Goal: Transaction & Acquisition: Purchase product/service

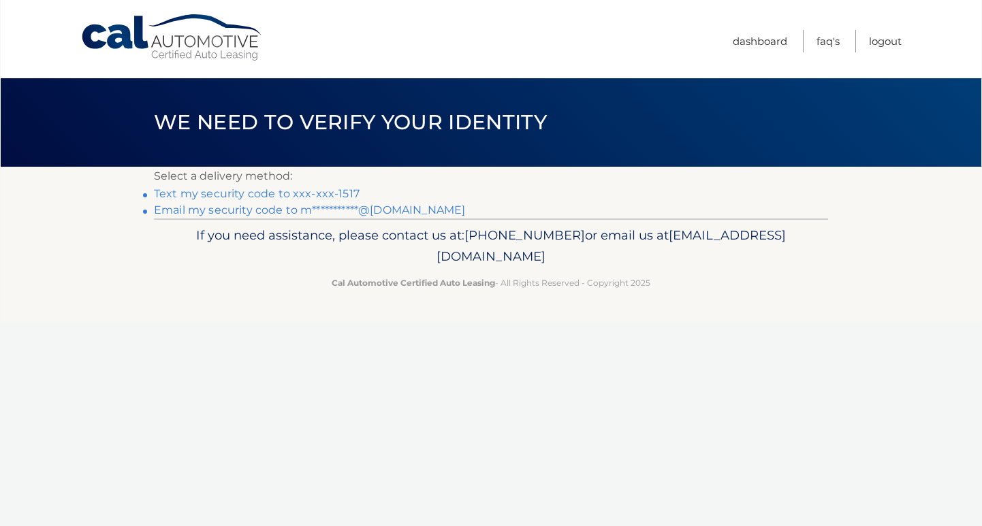
click at [329, 195] on link "Text my security code to xxx-xxx-1517" at bounding box center [257, 193] width 206 height 13
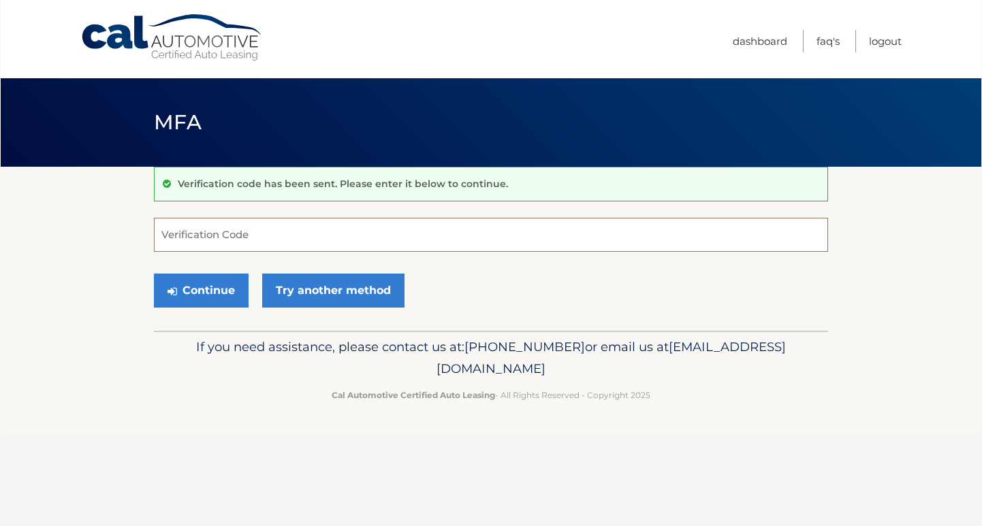
click at [339, 237] on input "Verification Code" at bounding box center [491, 235] width 674 height 34
type input "504154"
click at [213, 289] on button "Continue" at bounding box center [201, 291] width 95 height 34
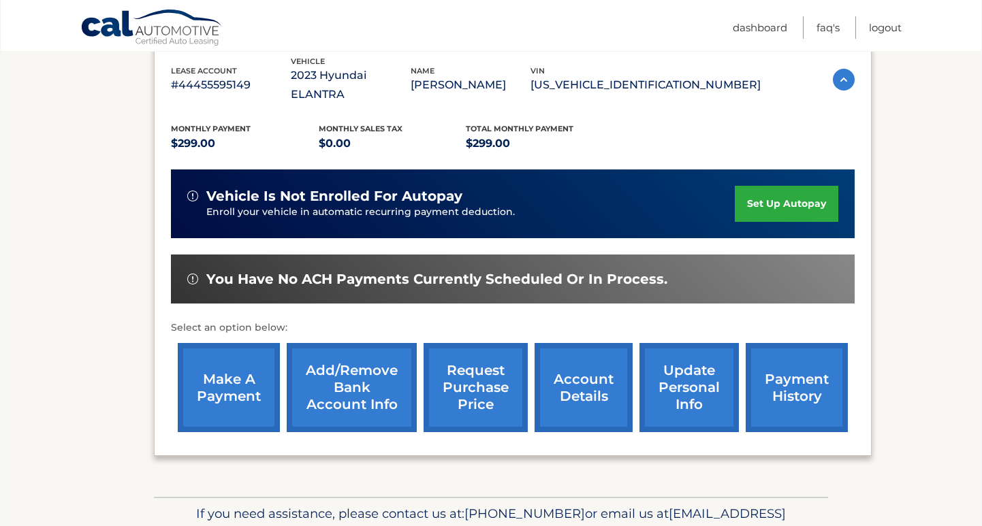
scroll to position [243, 0]
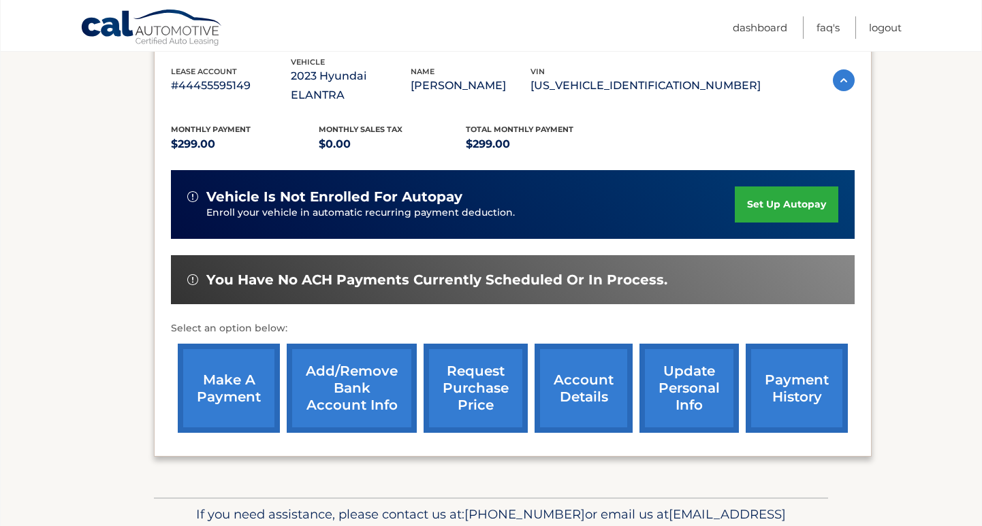
click at [242, 391] on link "make a payment" at bounding box center [229, 388] width 102 height 89
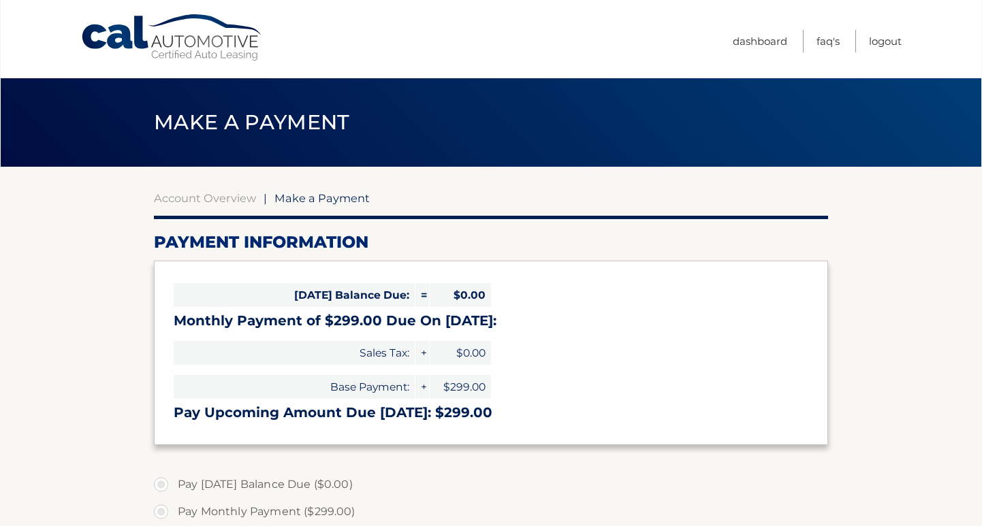
select select "NGZkMGJmZDQtYTkxYy00YjE5LThjMWMtN2JlMTVjZjU2ZmY2"
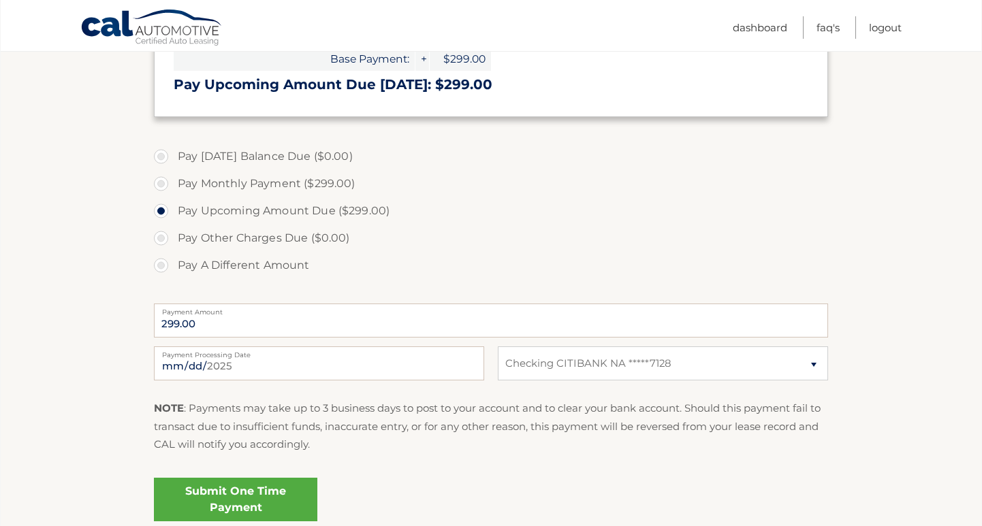
scroll to position [328, 0]
click at [237, 499] on link "Submit One Time Payment" at bounding box center [235, 500] width 163 height 44
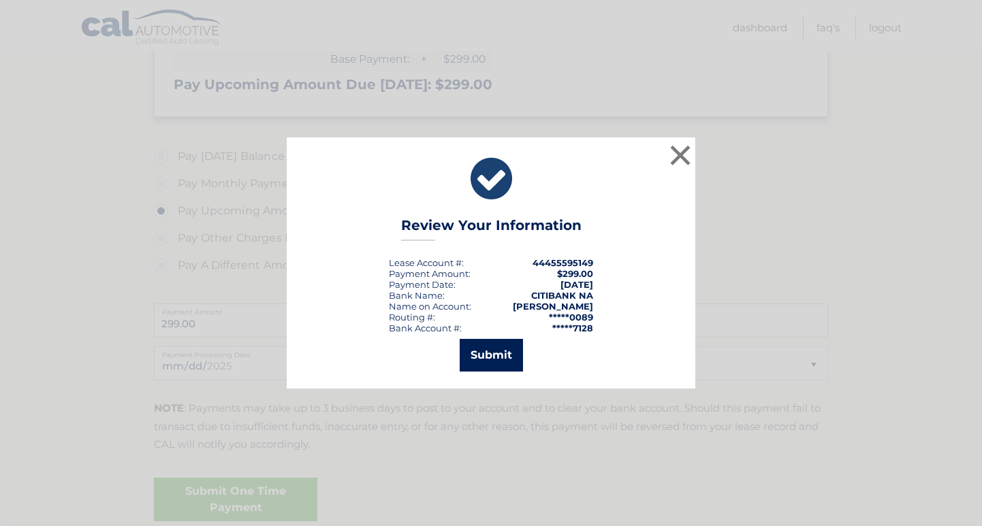
click at [490, 350] on button "Submit" at bounding box center [490, 355] width 63 height 33
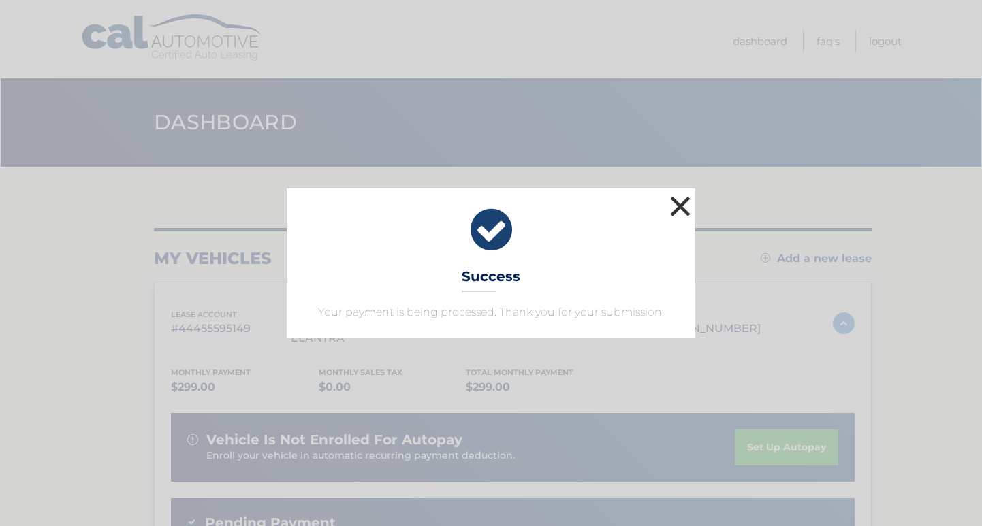
click at [676, 208] on button "×" at bounding box center [679, 206] width 27 height 27
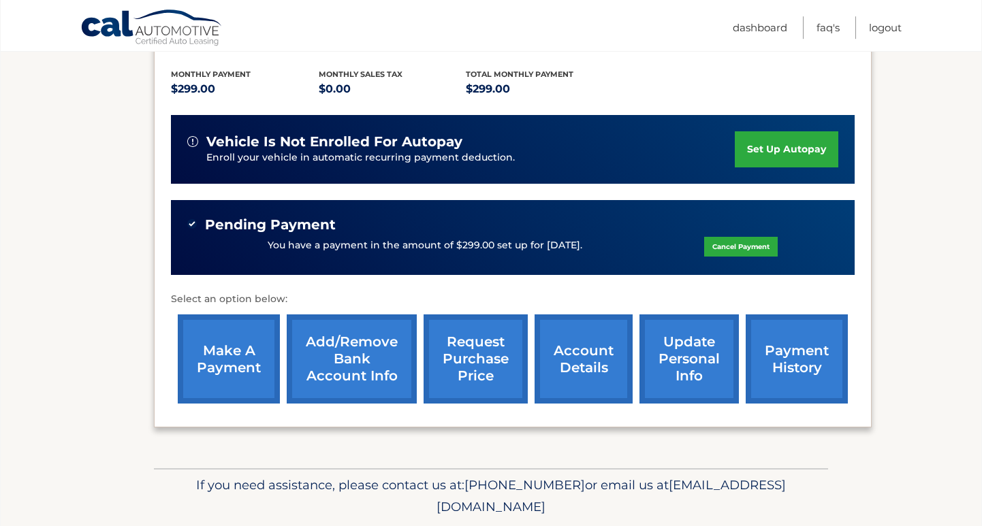
scroll to position [358, 0]
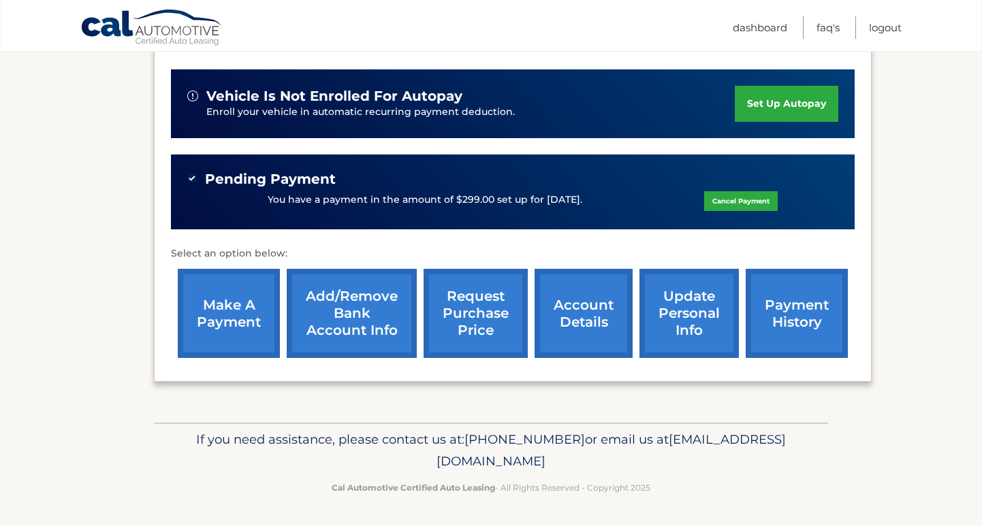
click at [570, 315] on link "account details" at bounding box center [583, 313] width 98 height 89
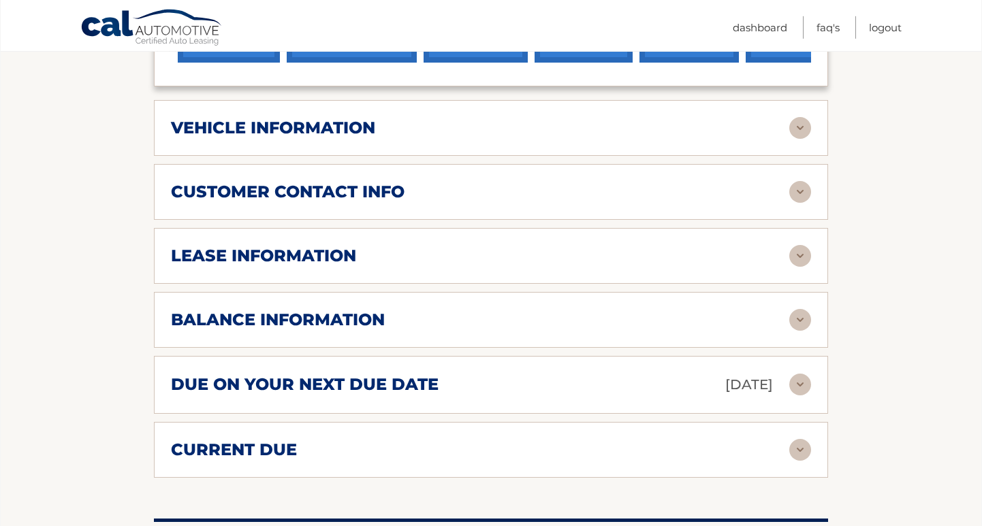
scroll to position [653, 0]
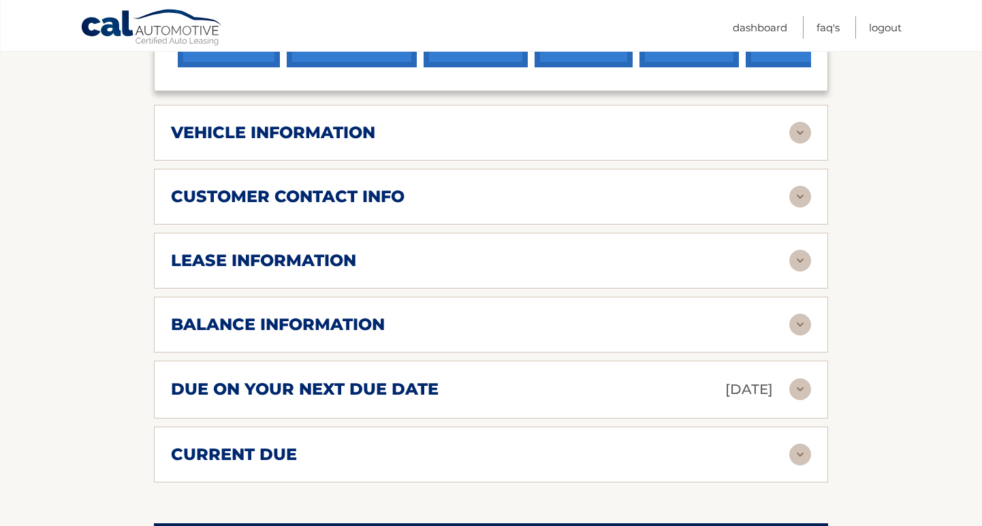
click at [342, 331] on h2 "balance information" at bounding box center [278, 324] width 214 height 20
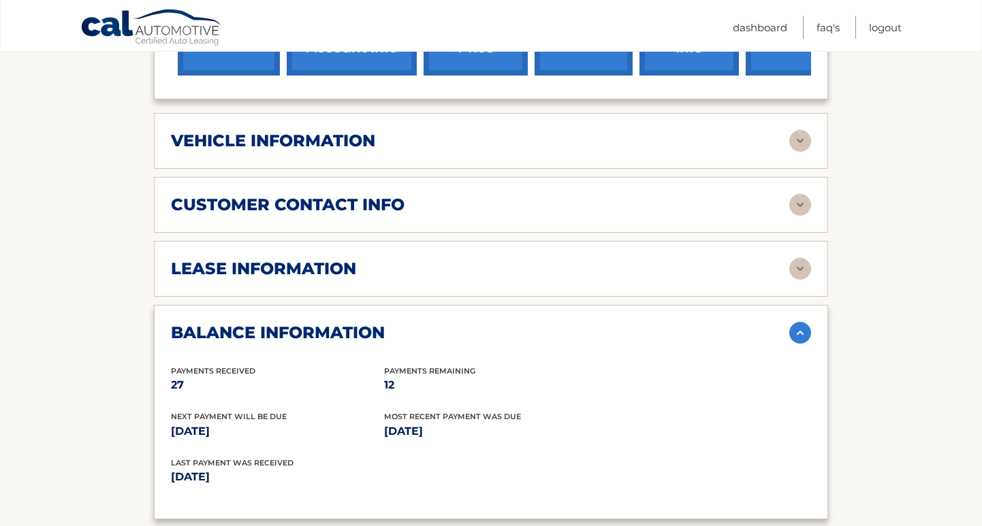
scroll to position [640, 0]
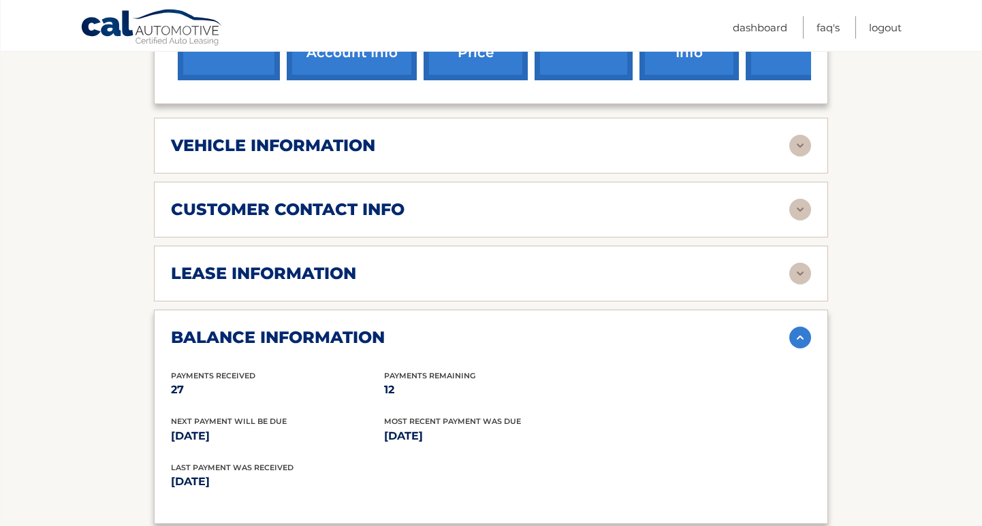
click at [803, 157] on img at bounding box center [800, 146] width 22 height 22
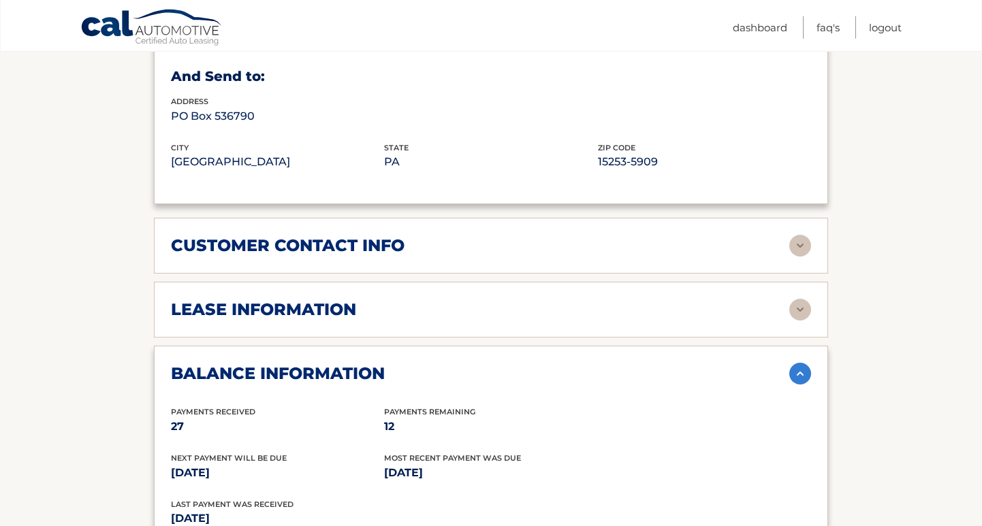
scroll to position [932, 0]
click at [801, 255] on img at bounding box center [800, 245] width 22 height 22
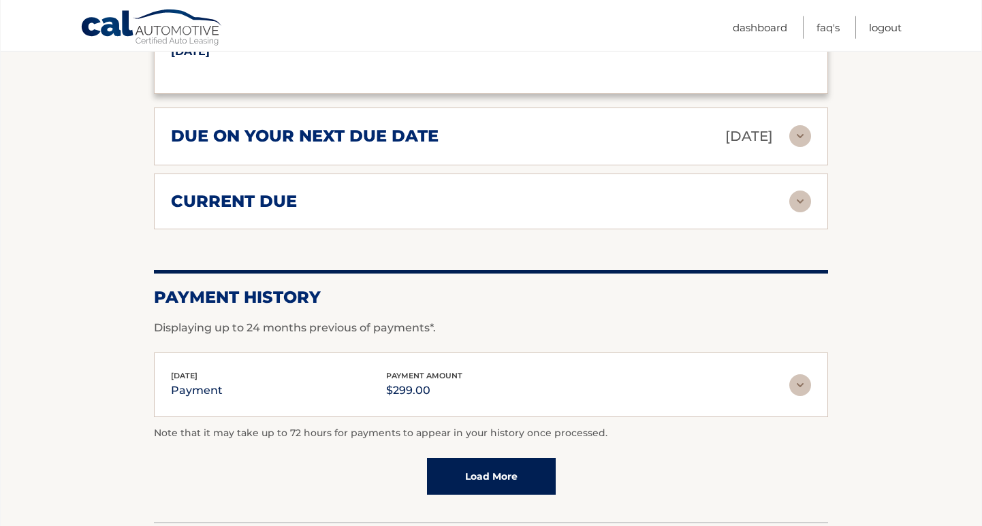
scroll to position [1771, 0]
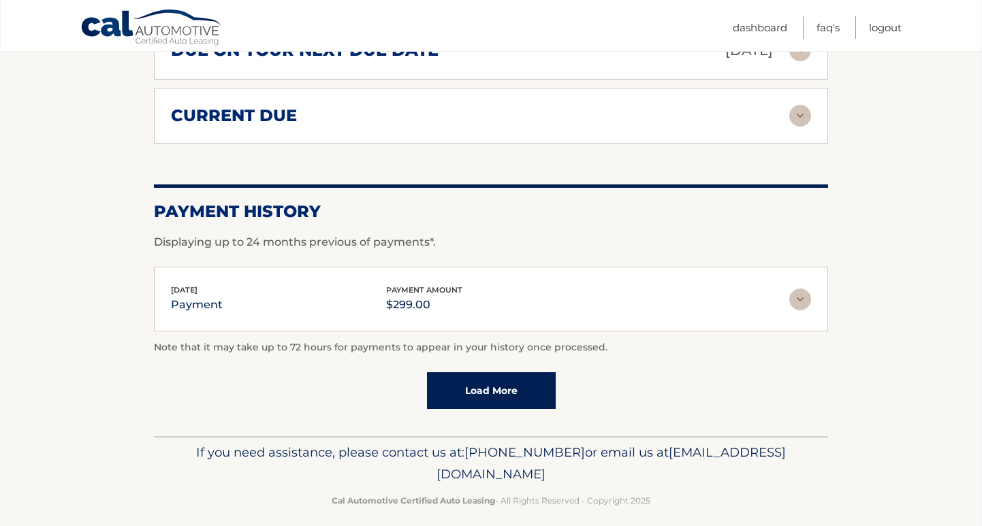
click at [485, 385] on link "Load More" at bounding box center [491, 390] width 129 height 37
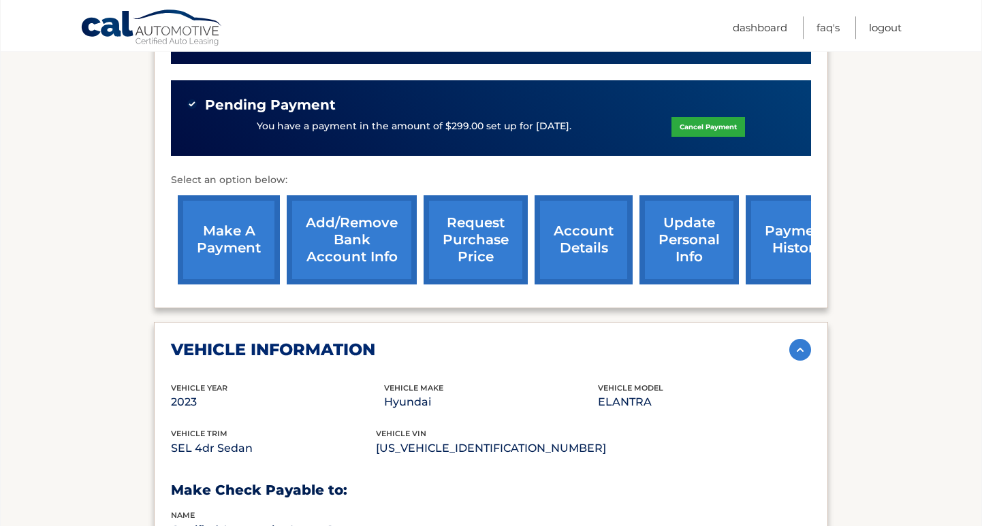
scroll to position [433, 0]
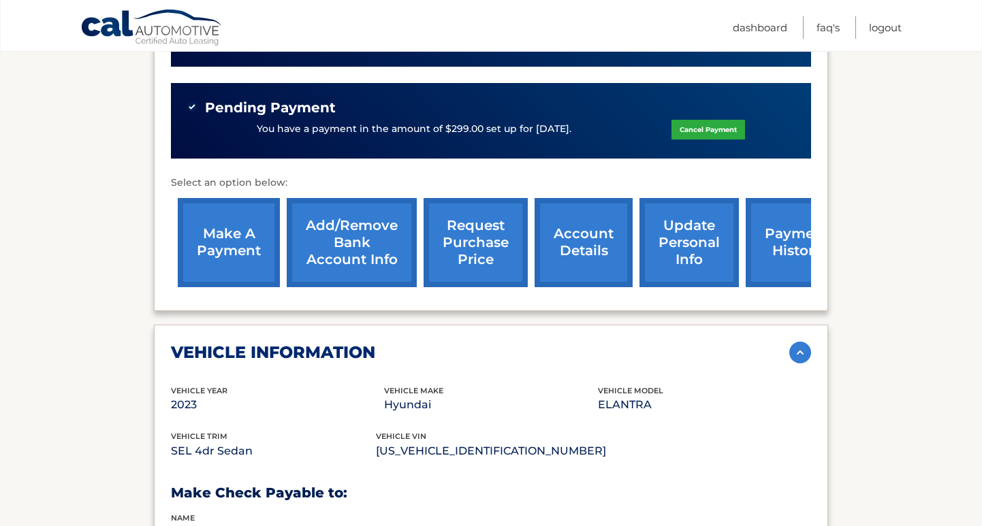
click at [561, 247] on link "account details" at bounding box center [583, 242] width 98 height 89
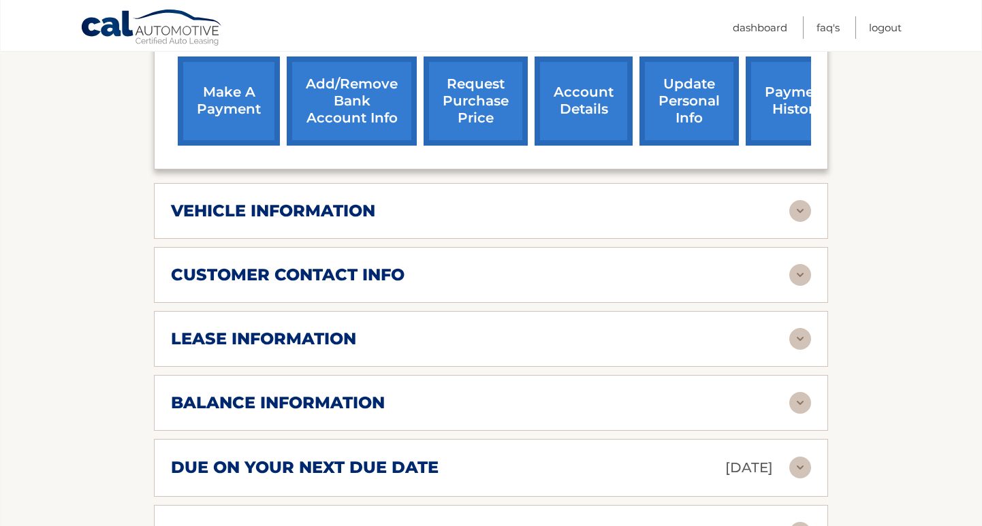
scroll to position [575, 0]
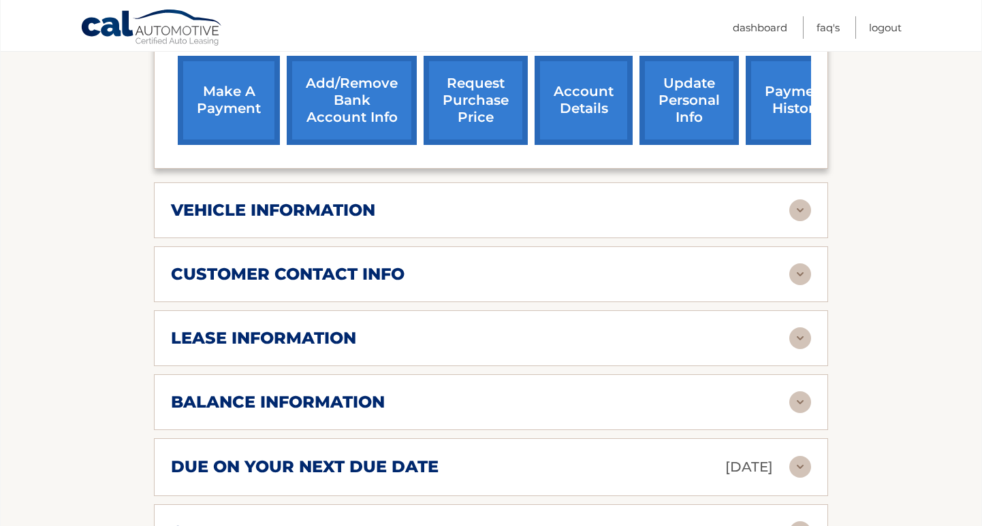
click at [800, 349] on img at bounding box center [800, 338] width 22 height 22
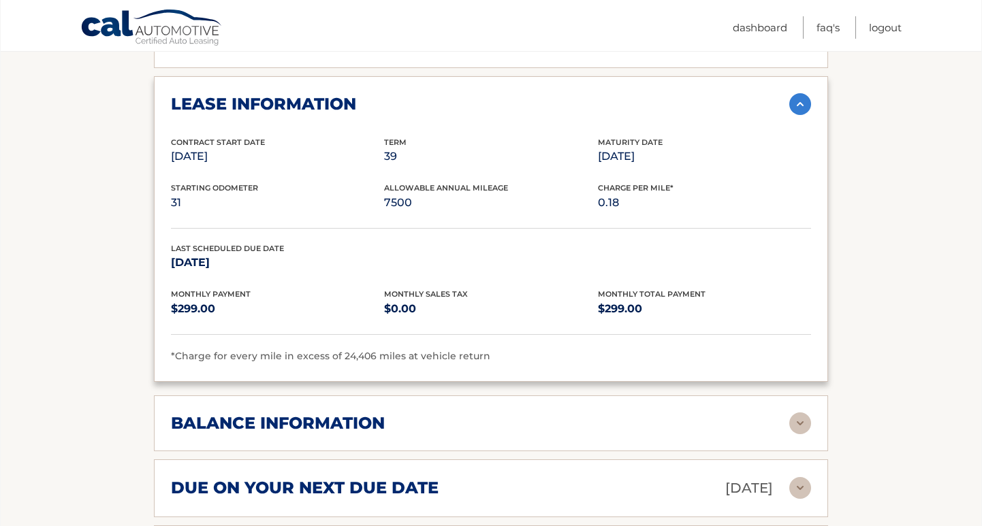
scroll to position [810, 0]
